Goal: Task Accomplishment & Management: Use online tool/utility

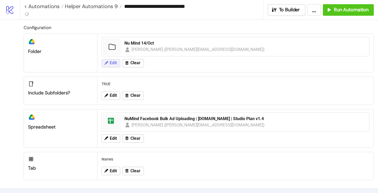
click at [113, 60] on button "Edit" at bounding box center [111, 63] width 19 height 8
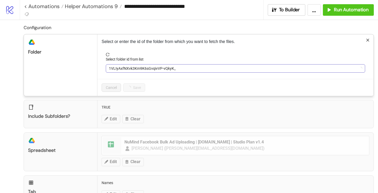
click at [120, 68] on span "1VLIyAxfNXvk3Km9K6sGvqivVP-vQkyK_" at bounding box center [235, 69] width 253 height 8
click at [121, 68] on span "Nu Mind 14/Oct" at bounding box center [235, 69] width 253 height 8
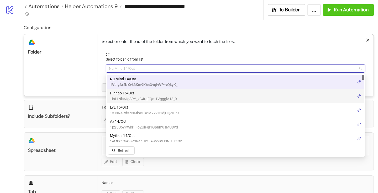
click at [124, 96] on span "Hinnao 15/Oct" at bounding box center [144, 93] width 68 height 6
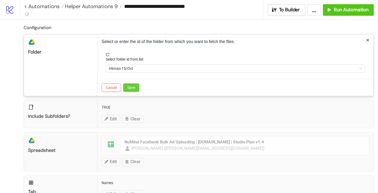
click at [135, 88] on span "Save" at bounding box center [131, 88] width 8 height 4
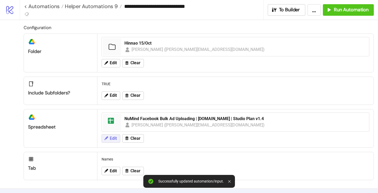
click at [108, 140] on icon at bounding box center [106, 138] width 5 height 5
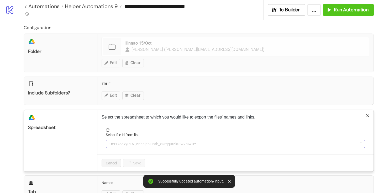
click at [129, 144] on span "1mr1kocYyPEN-j6nhnjnbFP3b_xGrqqut5kt3w2nIwDY" at bounding box center [235, 144] width 253 height 8
click at [129, 143] on span "NuMind Facebook Bulk Ad Uploading | [DOMAIN_NAME] | Studio Plan v1.4" at bounding box center [235, 144] width 253 height 8
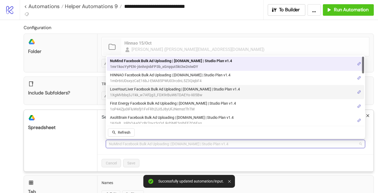
click at [130, 89] on span "LoveYourLiver Facebook Bulk Ad Uploading | [DOMAIN_NAME] | Studio Plan v1.4" at bounding box center [175, 89] width 130 height 6
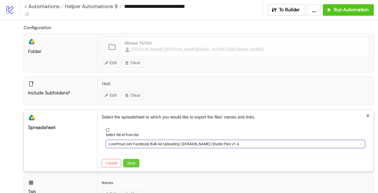
click at [130, 163] on span "Save" at bounding box center [131, 163] width 8 height 4
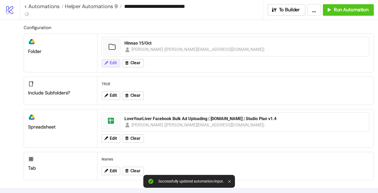
click at [115, 67] on button "Edit" at bounding box center [111, 63] width 19 height 8
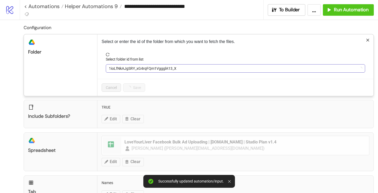
click at [131, 69] on span "1ioLfNkAJgSRY_xG4rqFQm1VggglA13_X" at bounding box center [235, 69] width 253 height 8
click at [131, 69] on span "Hinnao 15/Oct" at bounding box center [235, 69] width 253 height 8
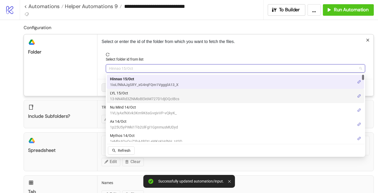
click at [125, 95] on span "LYL 15/Oct" at bounding box center [144, 93] width 69 height 6
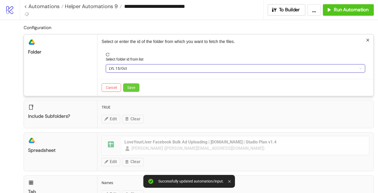
click at [134, 88] on span "Save" at bounding box center [131, 88] width 8 height 4
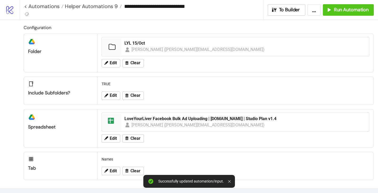
click at [339, 16] on div "**********" at bounding box center [199, 10] width 359 height 20
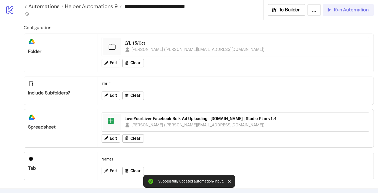
click at [337, 11] on span "Run Automation" at bounding box center [351, 10] width 35 height 6
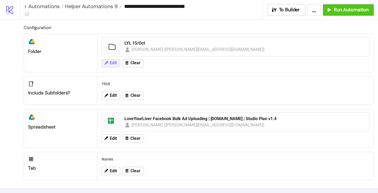
click at [117, 64] on span "Edit" at bounding box center [113, 63] width 7 height 5
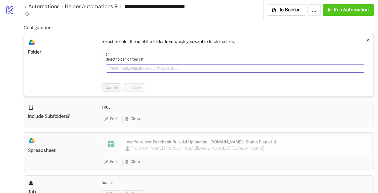
click at [128, 69] on span "13-NN4Rd3ZNMloBEk6M727D1djOQcIBcs" at bounding box center [235, 69] width 253 height 8
click at [128, 69] on span "LYL 15/Oct" at bounding box center [235, 69] width 253 height 8
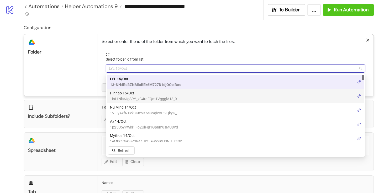
click at [122, 94] on span "Hinnao 15/Oct" at bounding box center [144, 93] width 68 height 6
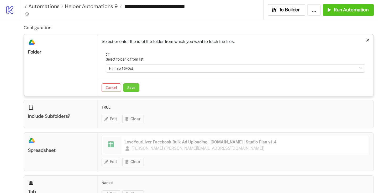
click at [133, 91] on button "Save" at bounding box center [131, 88] width 16 height 8
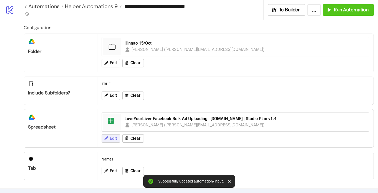
click at [111, 140] on span "Edit" at bounding box center [113, 138] width 7 height 5
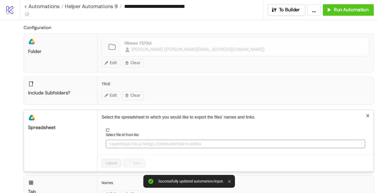
click at [121, 145] on span "1XgMVbbq3J1kk_w7AfQg3_FDX9rBuW6TDAEYo-Ii05Bw" at bounding box center [235, 144] width 253 height 8
click at [121, 145] on span "LoveYourLiver Facebook Bulk Ad Uploading | [DOMAIN_NAME] | Studio Plan v1.4" at bounding box center [235, 144] width 253 height 8
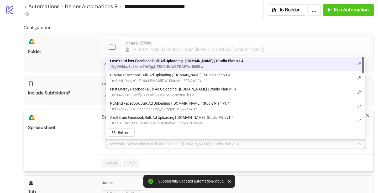
type input "*"
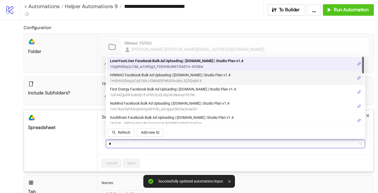
click at [130, 78] on span "HINNAO Facebook Bulk Ad Uploading | [DOMAIN_NAME] | Studio Plan v1.4" at bounding box center [170, 75] width 121 height 6
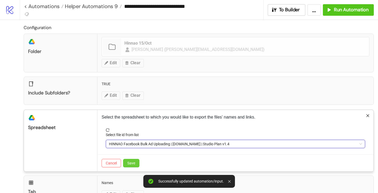
click at [130, 163] on span "Save" at bounding box center [131, 163] width 8 height 4
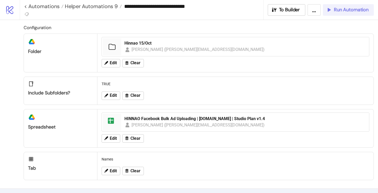
click at [365, 10] on span "Run Automation" at bounding box center [351, 10] width 35 height 6
